Goal: Find contact information: Find contact information

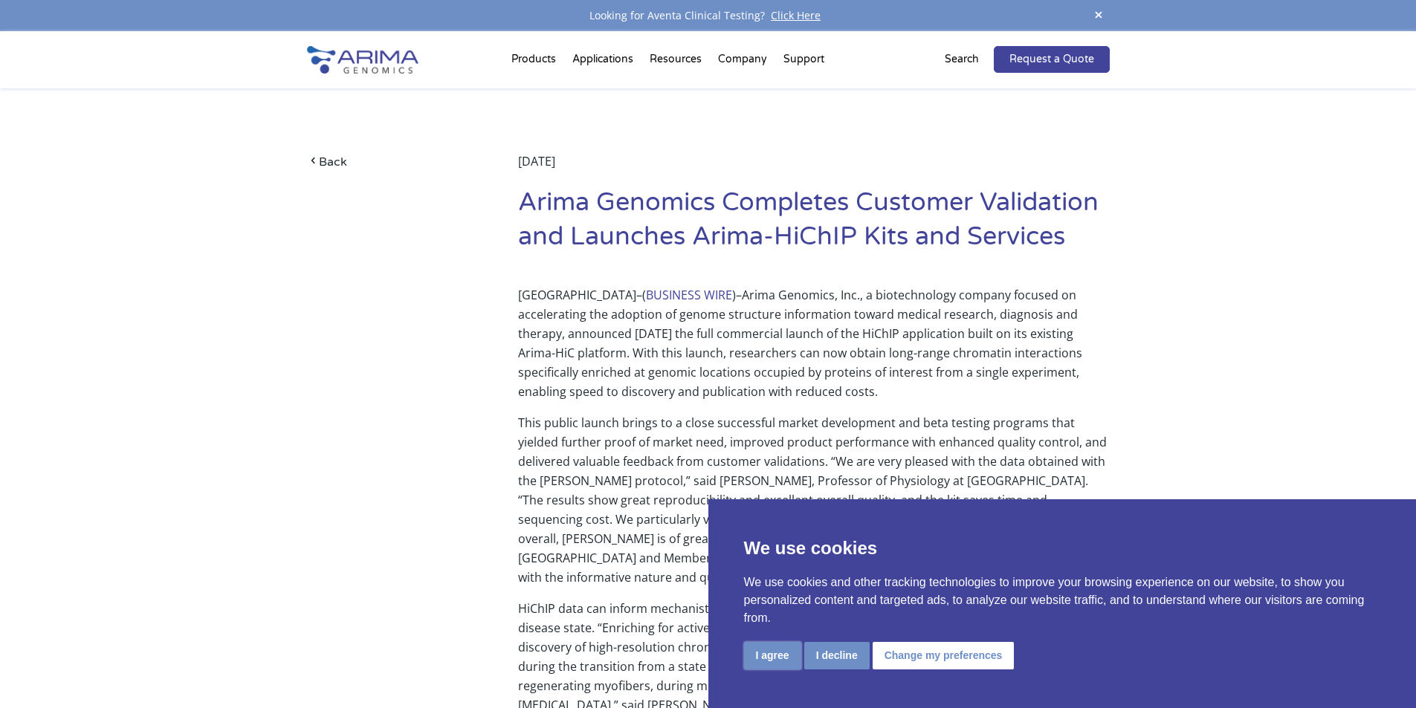
click at [765, 655] on button "I agree" at bounding box center [772, 655] width 57 height 27
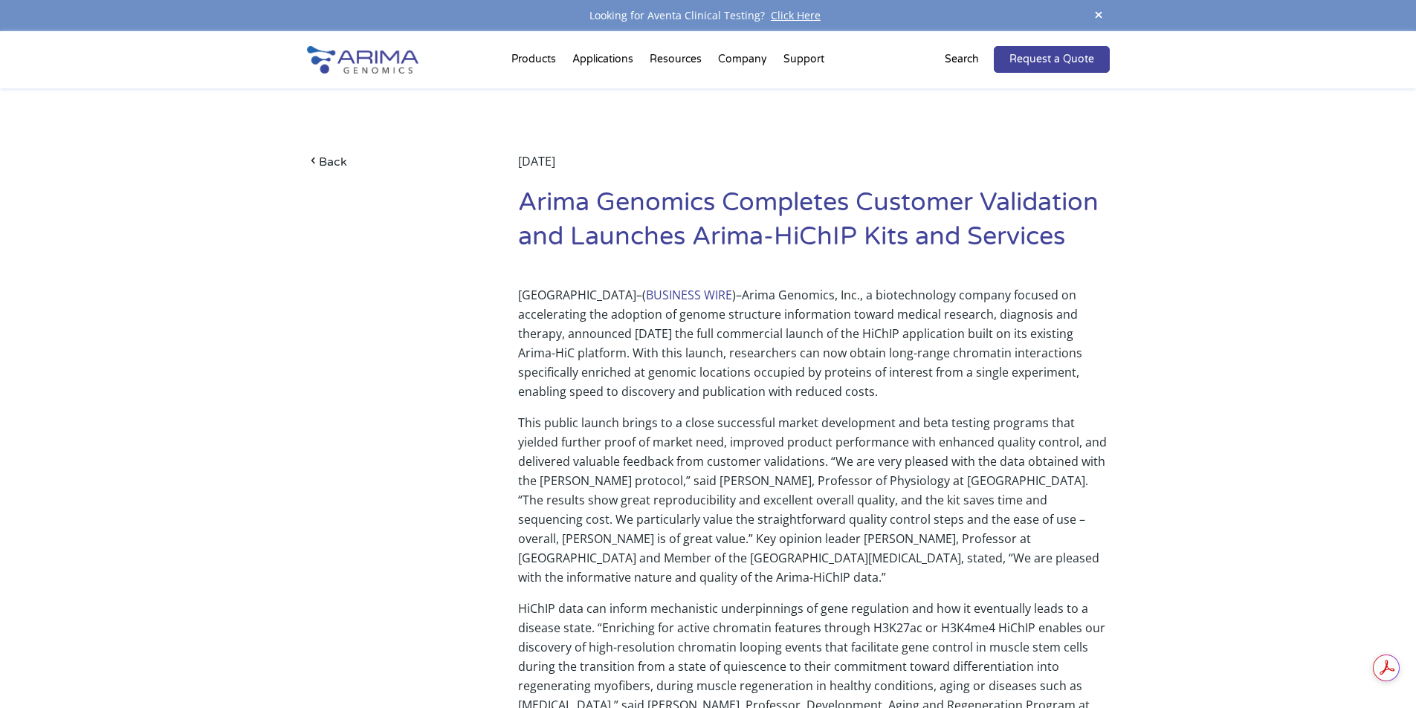
click at [377, 67] on img at bounding box center [362, 59] width 111 height 27
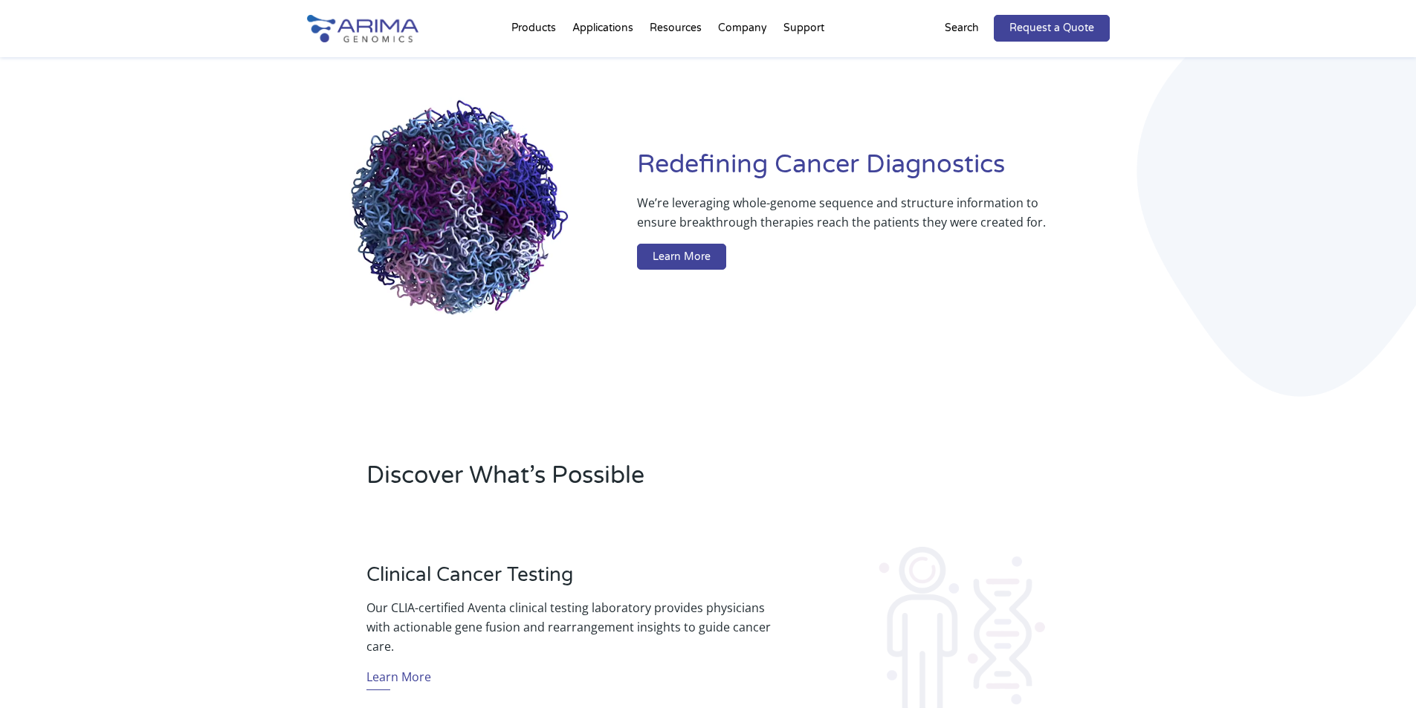
scroll to position [59, 0]
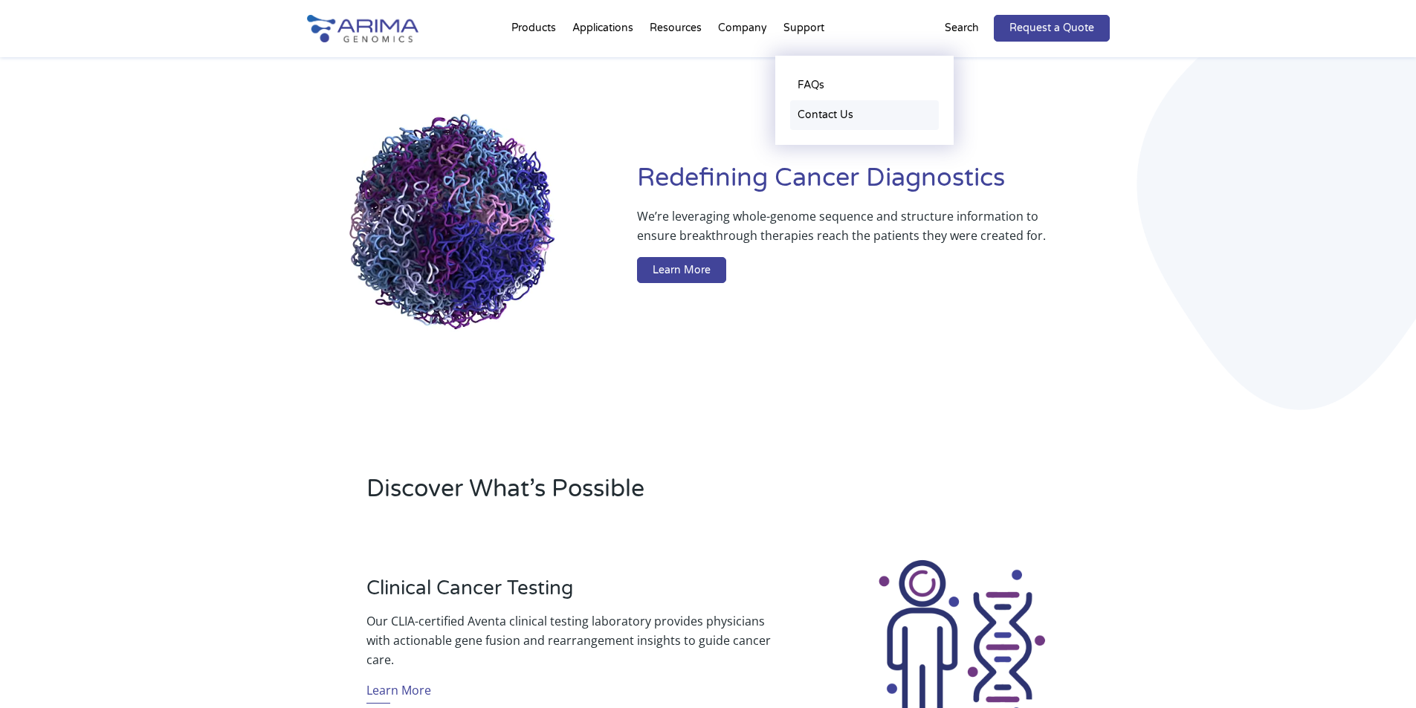
click at [834, 116] on link "Contact Us" at bounding box center [864, 115] width 149 height 30
